Goal: Task Accomplishment & Management: Manage account settings

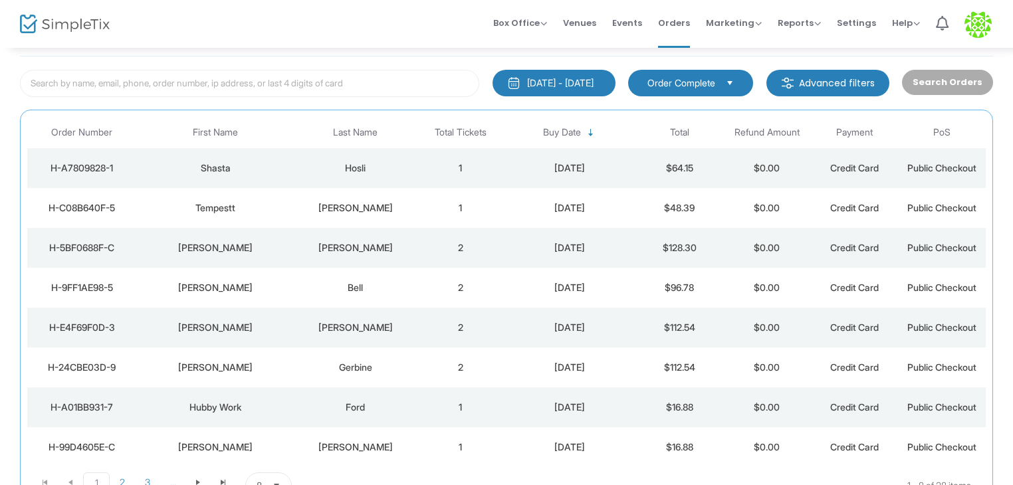
scroll to position [133, 0]
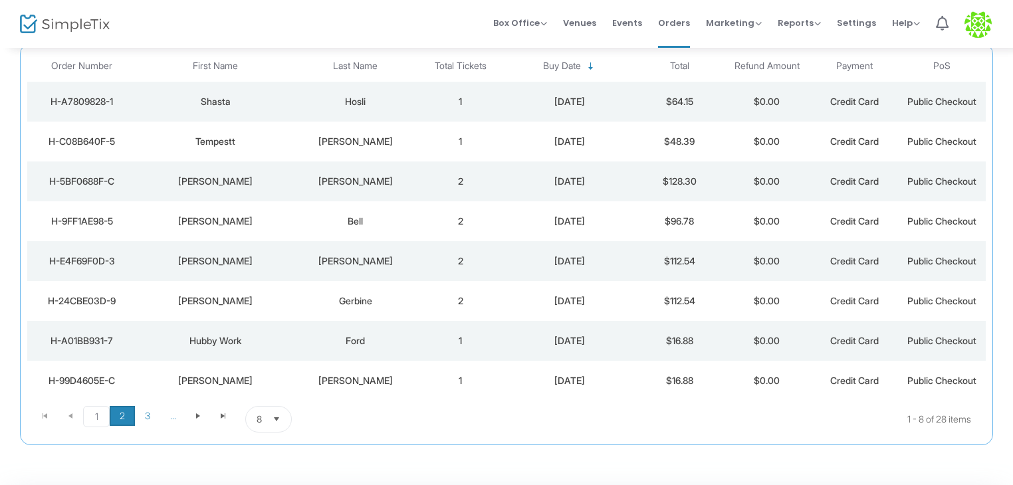
click at [120, 423] on span "2" at bounding box center [122, 416] width 25 height 20
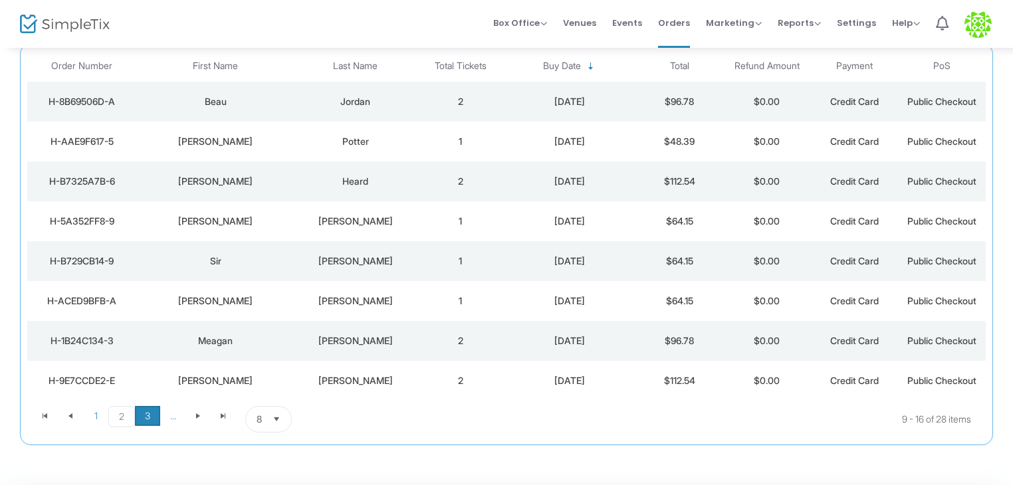
click at [139, 414] on span "3" at bounding box center [147, 416] width 25 height 20
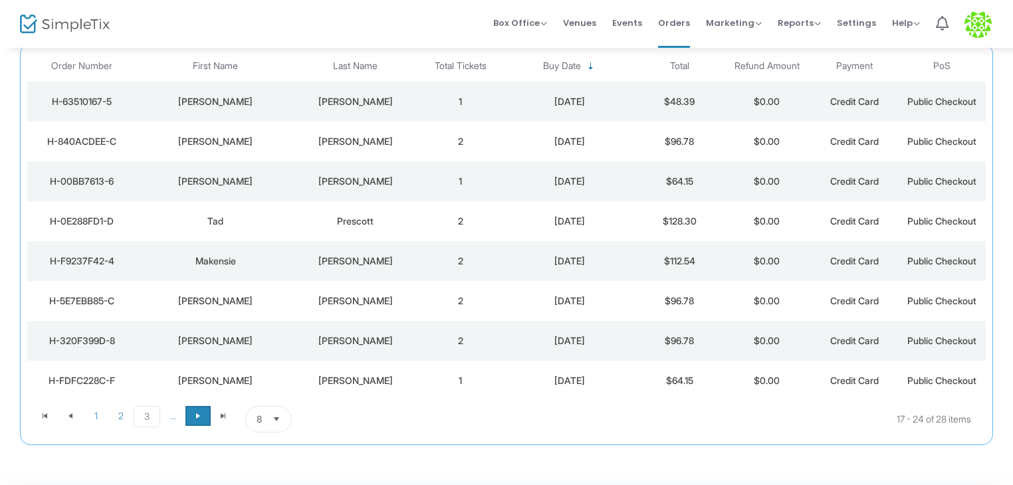
click at [193, 415] on span "Go to the next page" at bounding box center [198, 416] width 11 height 11
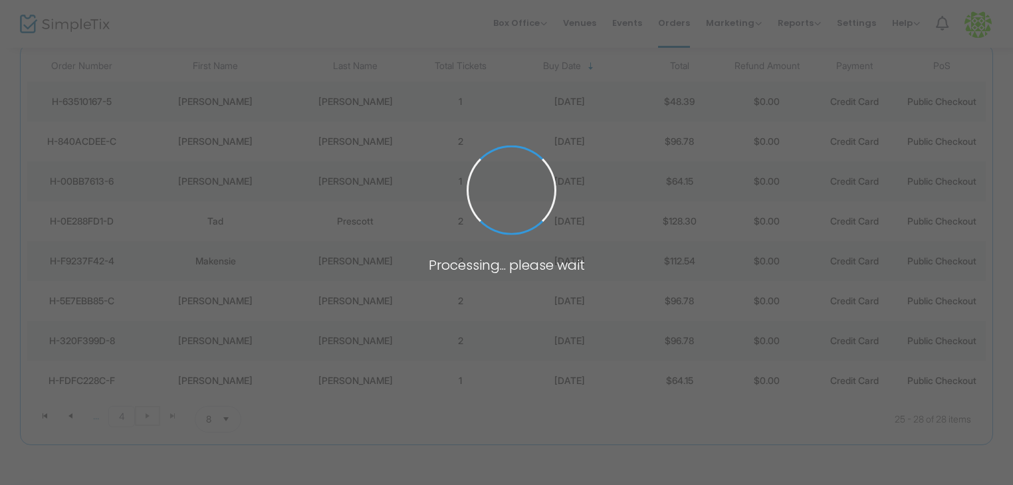
scroll to position [19, 0]
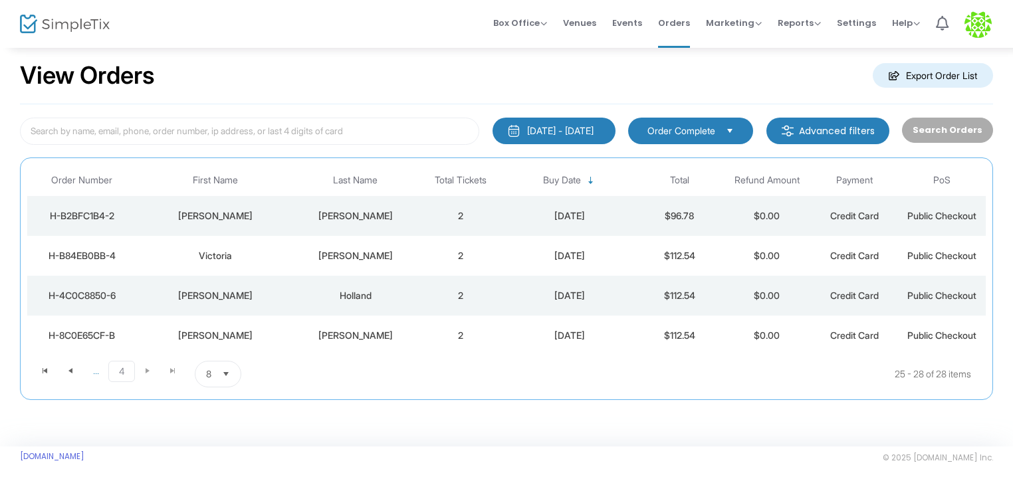
click at [141, 369] on kendo-pager-next-buttons at bounding box center [160, 374] width 51 height 27
click at [146, 369] on kendo-pager-next-buttons at bounding box center [160, 374] width 51 height 27
click at [213, 377] on span "8" at bounding box center [209, 373] width 16 height 25
click at [220, 352] on li "100" at bounding box center [217, 346] width 45 height 27
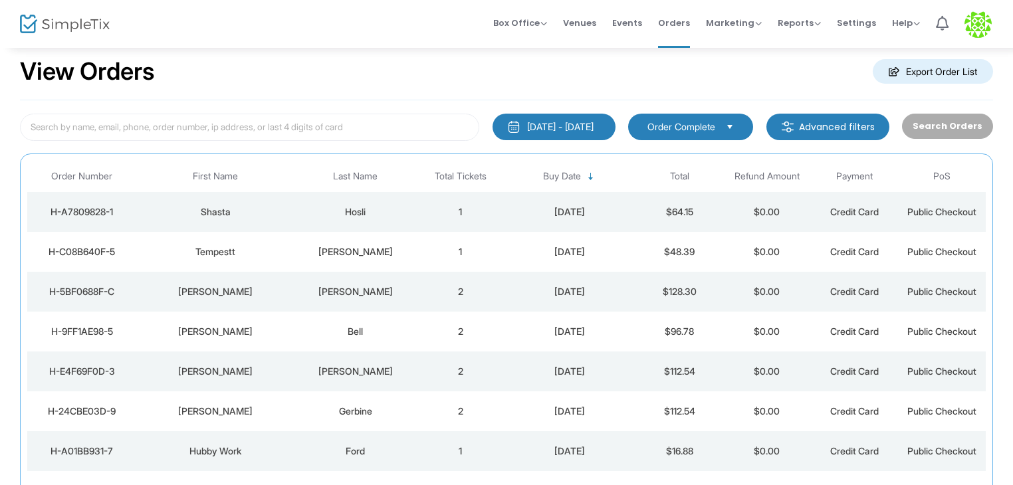
scroll to position [0, 0]
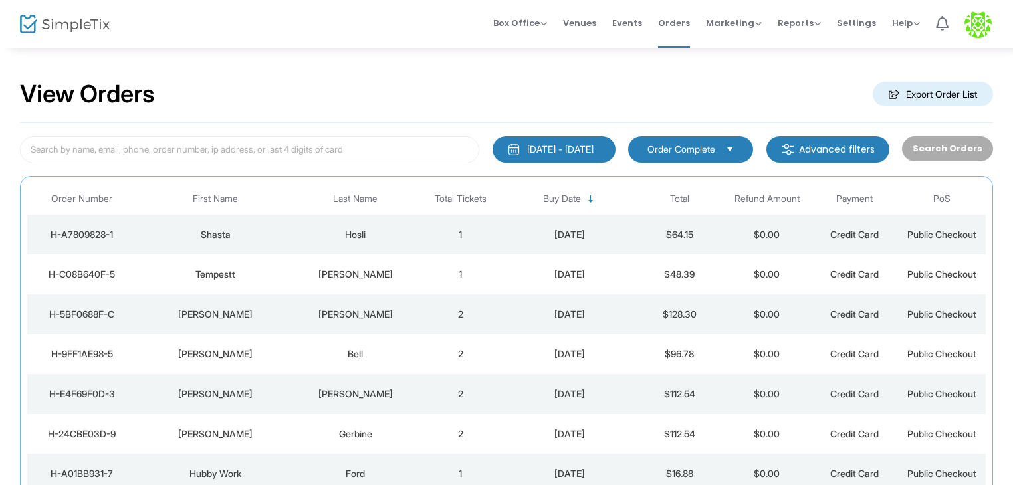
click at [573, 153] on div "[DATE] - [DATE]" at bounding box center [560, 149] width 66 height 13
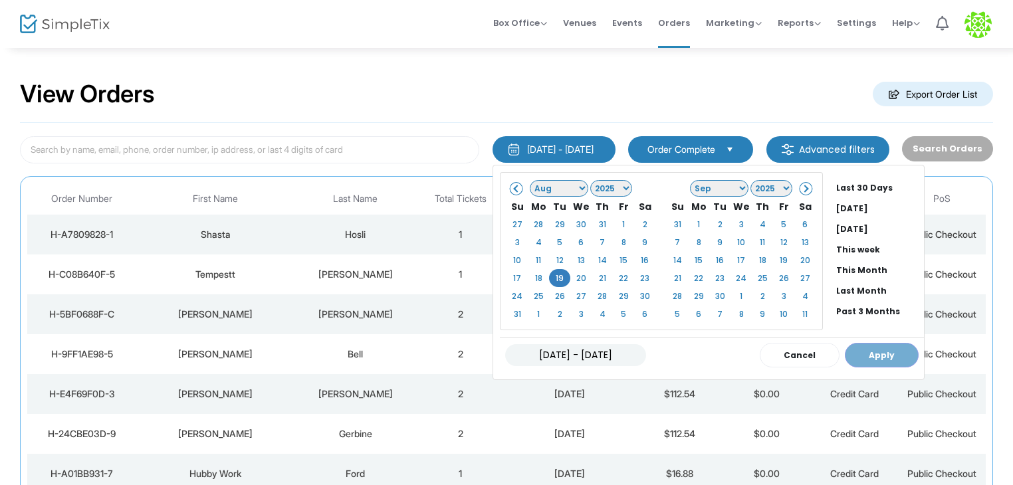
click at [568, 96] on div "View Orders Export Order List" at bounding box center [506, 94] width 973 height 56
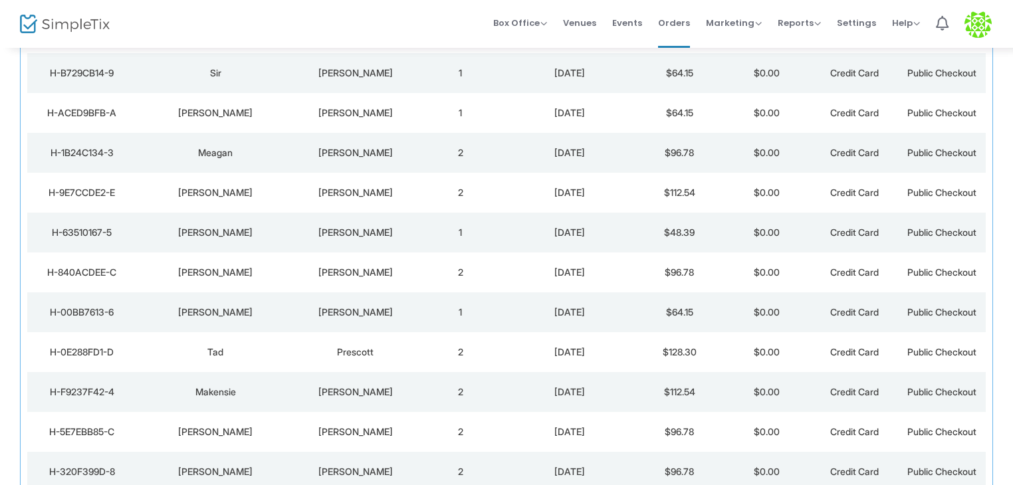
scroll to position [930, 0]
